Goal: Information Seeking & Learning: Understand process/instructions

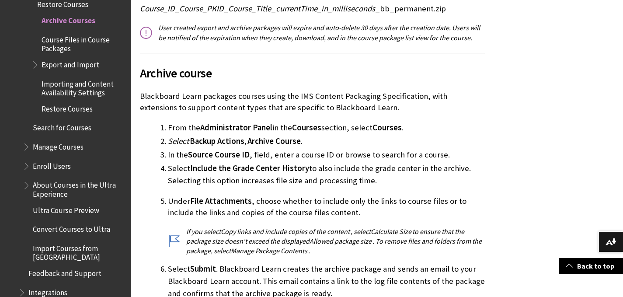
scroll to position [361, 0]
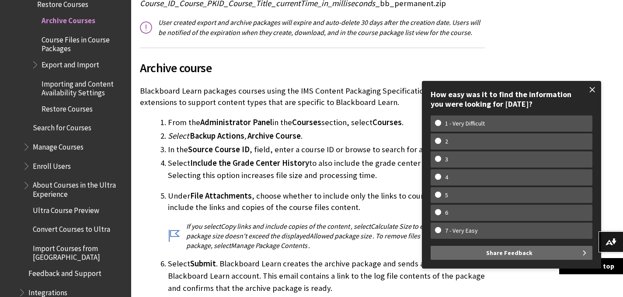
click at [595, 90] on span at bounding box center [592, 89] width 18 height 18
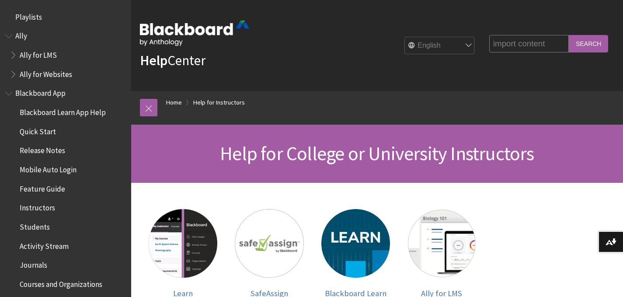
type input "import content"
click at [569, 35] on input "Search" at bounding box center [588, 43] width 39 height 17
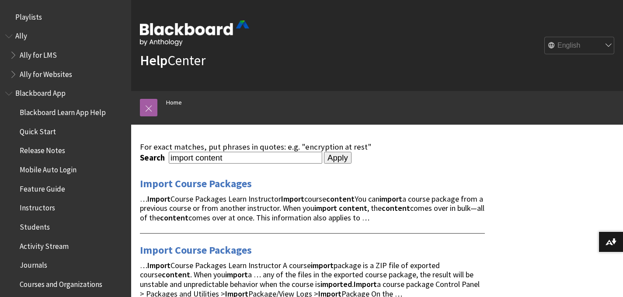
drag, startPoint x: 193, startPoint y: 157, endPoint x: 162, endPoint y: 157, distance: 30.6
click at [162, 157] on div "Search import content" at bounding box center [231, 158] width 182 height 12
click at [226, 158] on input "export content" at bounding box center [245, 158] width 153 height 12
type input "export course packages"
click at [324, 152] on input "Apply" at bounding box center [338, 158] width 28 height 12
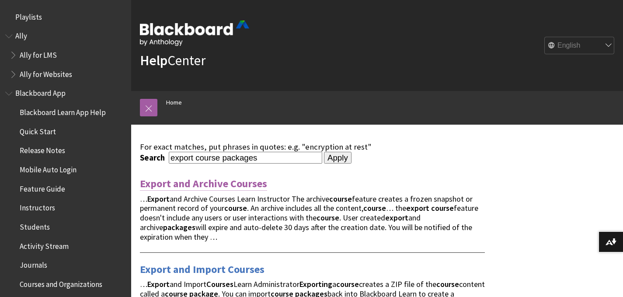
click at [167, 185] on link "Export and Archive Courses" at bounding box center [203, 184] width 127 height 14
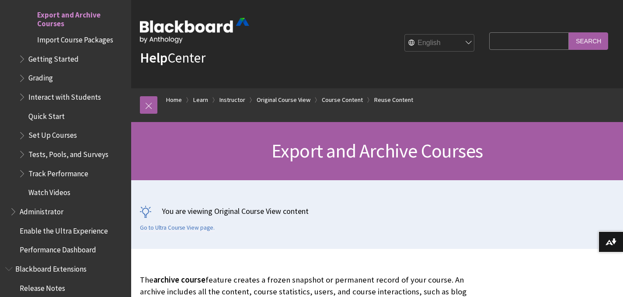
scroll to position [9, 0]
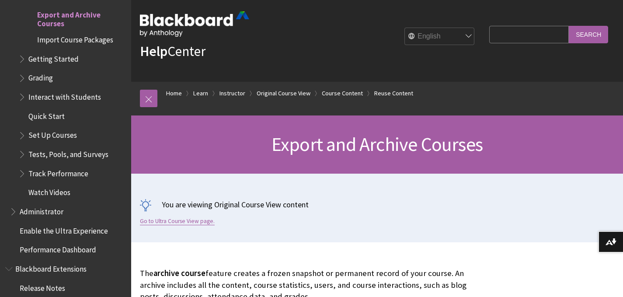
click at [157, 218] on link "Go to Ultra Course View page." at bounding box center [177, 221] width 75 height 8
